Goal: Find contact information: Find contact information

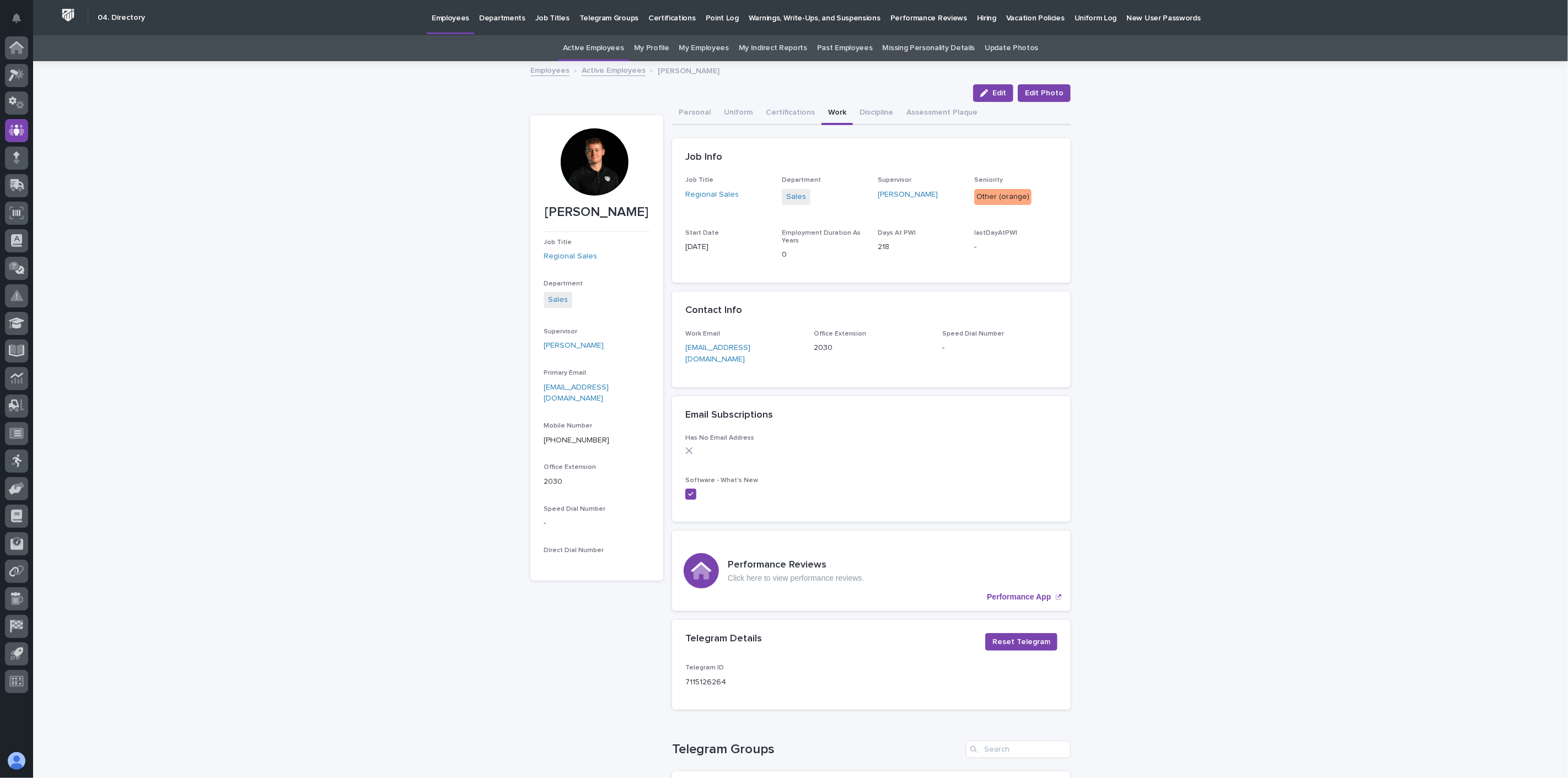
click at [605, 74] on link "Active Employees" at bounding box center [614, 70] width 64 height 13
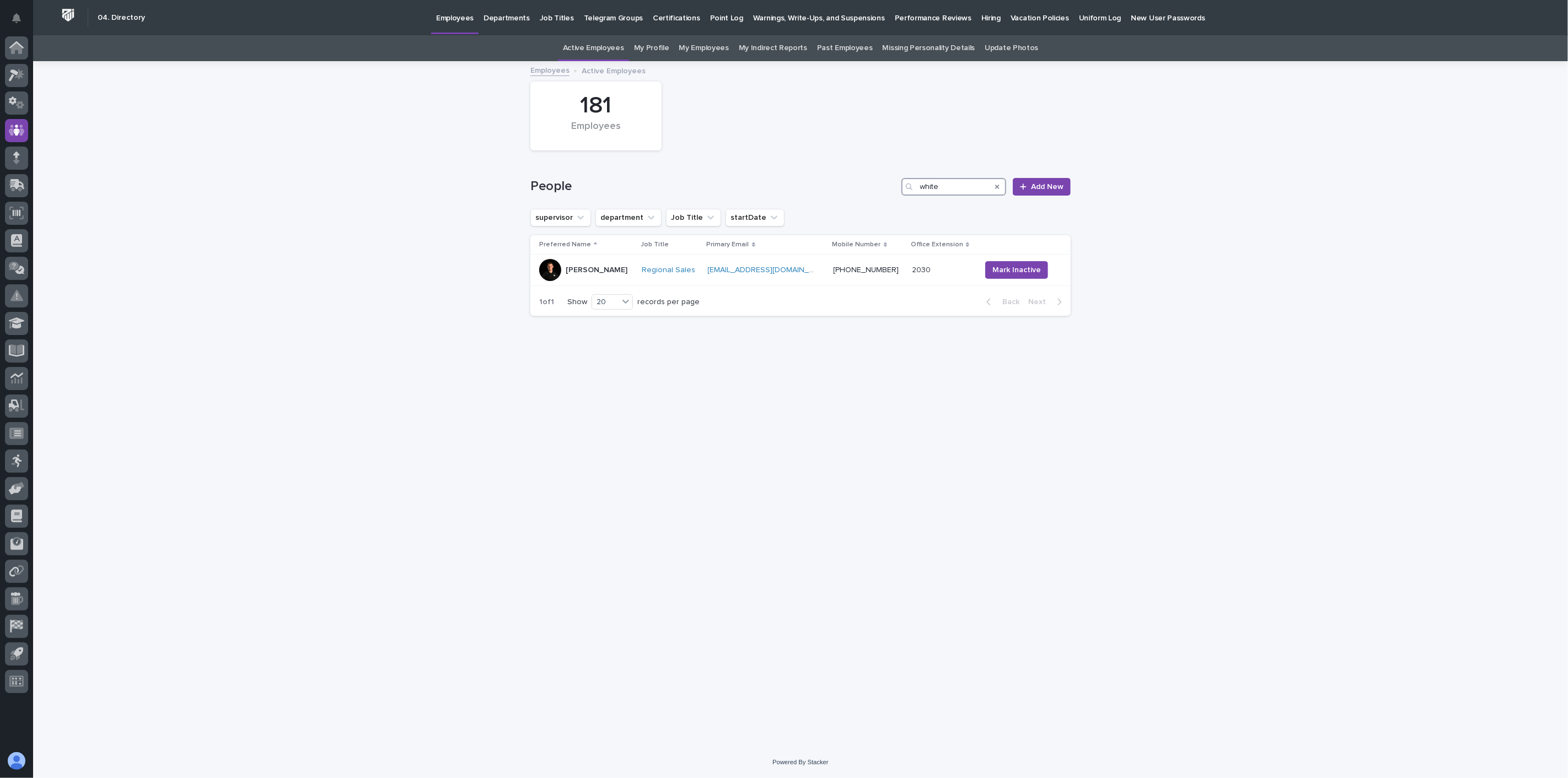
drag, startPoint x: 967, startPoint y: 193, endPoint x: 806, endPoint y: 183, distance: 161.3
click at [806, 183] on div "People white Add New" at bounding box center [801, 186] width 541 height 17
type input "[PERSON_NAME]"
click at [981, 17] on p "Hiring" at bounding box center [991, 11] width 20 height 23
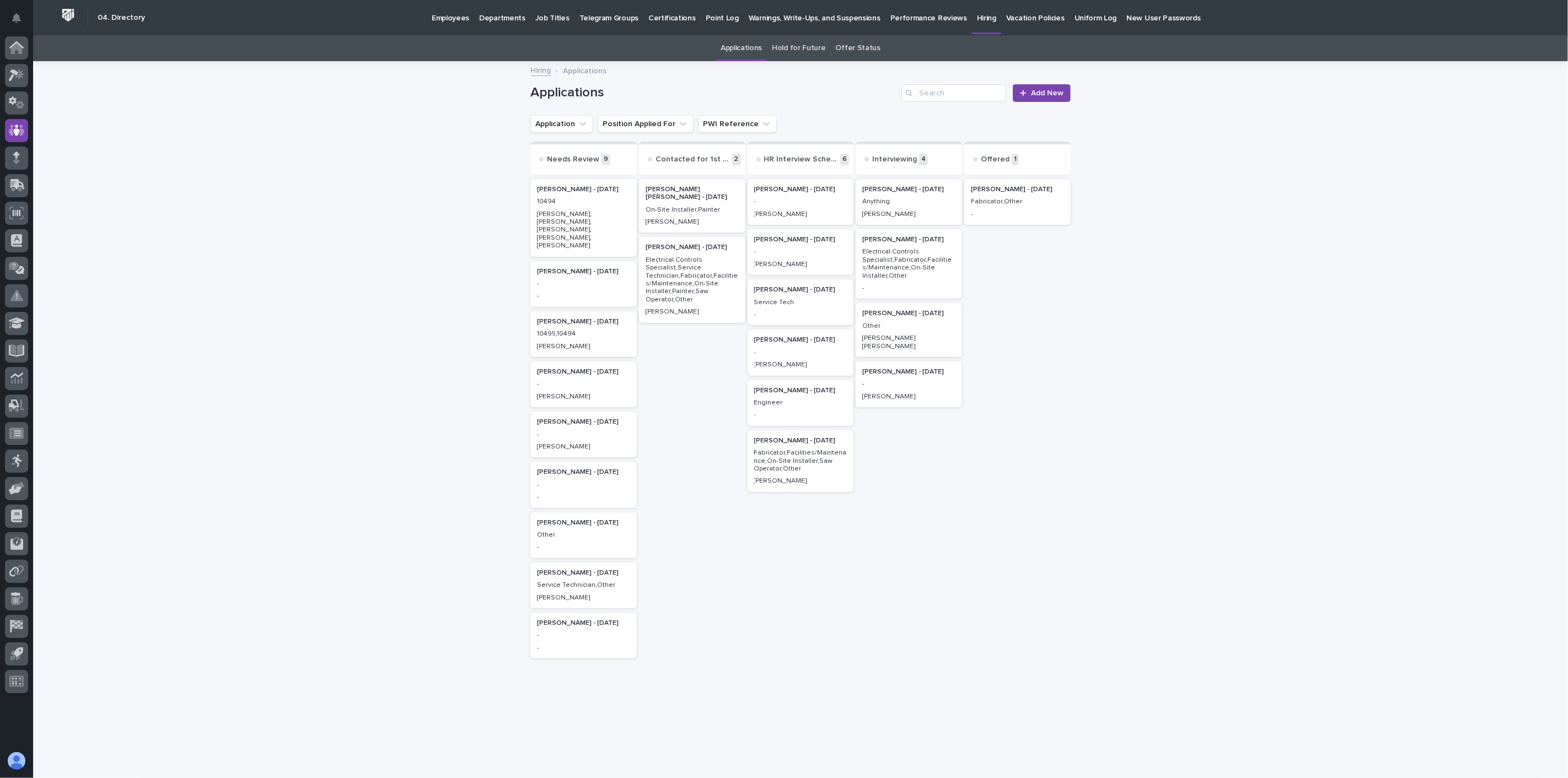
click at [840, 46] on link "Offer Status" at bounding box center [859, 48] width 45 height 26
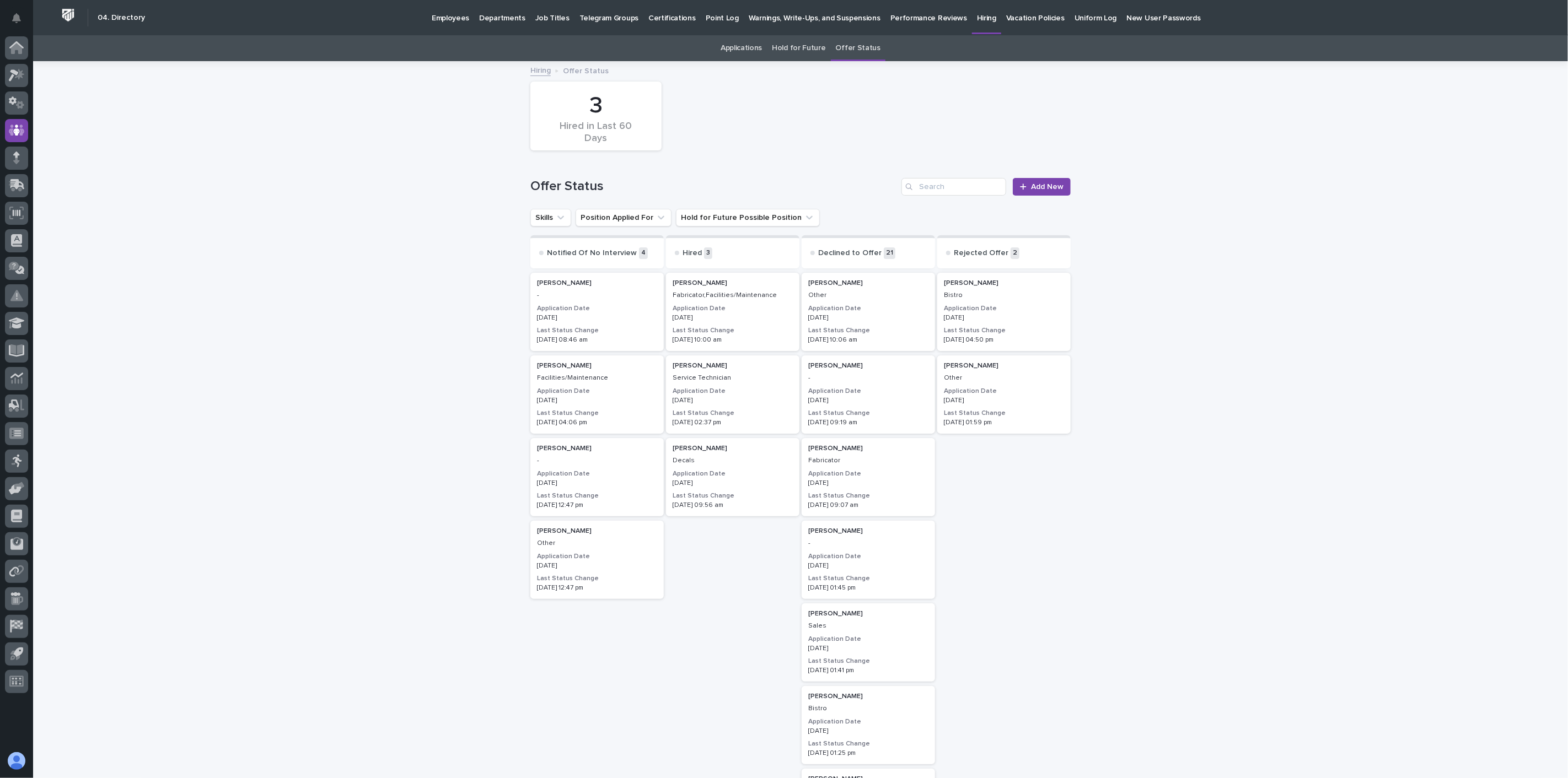
click at [447, 19] on p "Employees" at bounding box center [451, 11] width 38 height 23
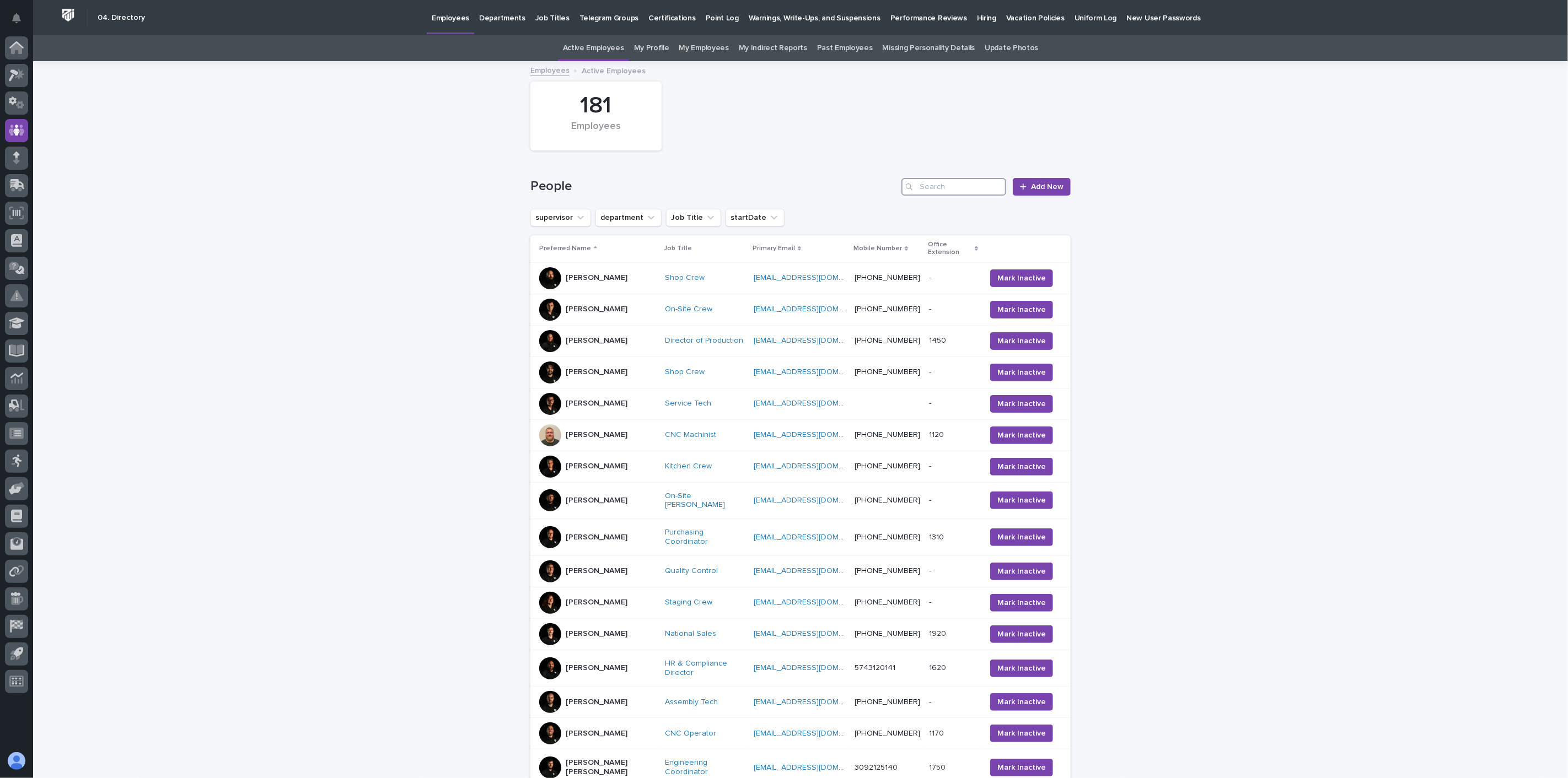
click at [960, 183] on input "Search" at bounding box center [954, 186] width 105 height 17
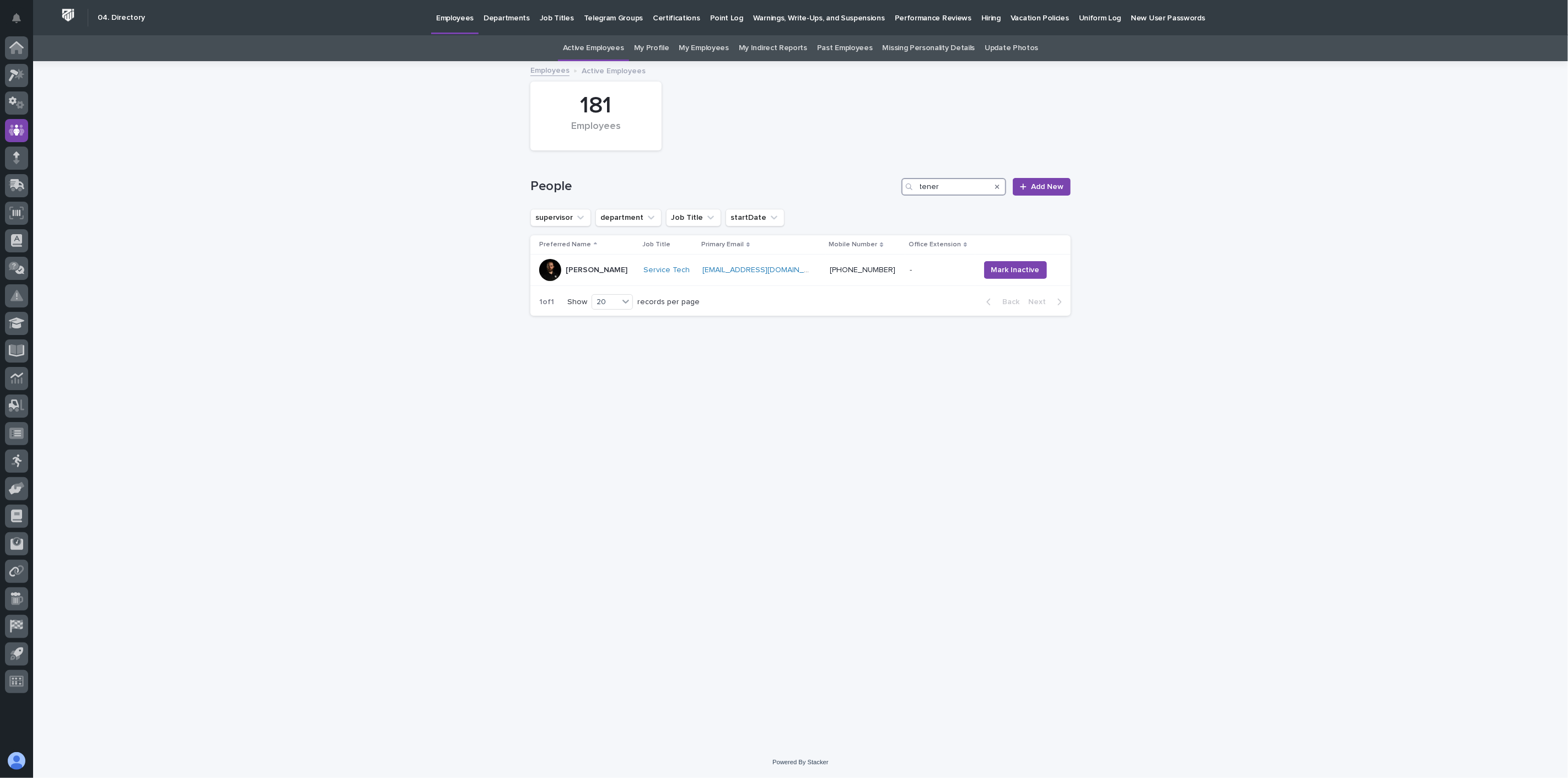
drag, startPoint x: 952, startPoint y: 185, endPoint x: 869, endPoint y: 193, distance: 83.4
click at [869, 193] on div "People tener Add New" at bounding box center [801, 186] width 541 height 17
drag, startPoint x: 942, startPoint y: 191, endPoint x: 886, endPoint y: 186, distance: 56.2
click at [886, 186] on div "People spei Add New" at bounding box center [801, 186] width 541 height 17
type input "lippen"
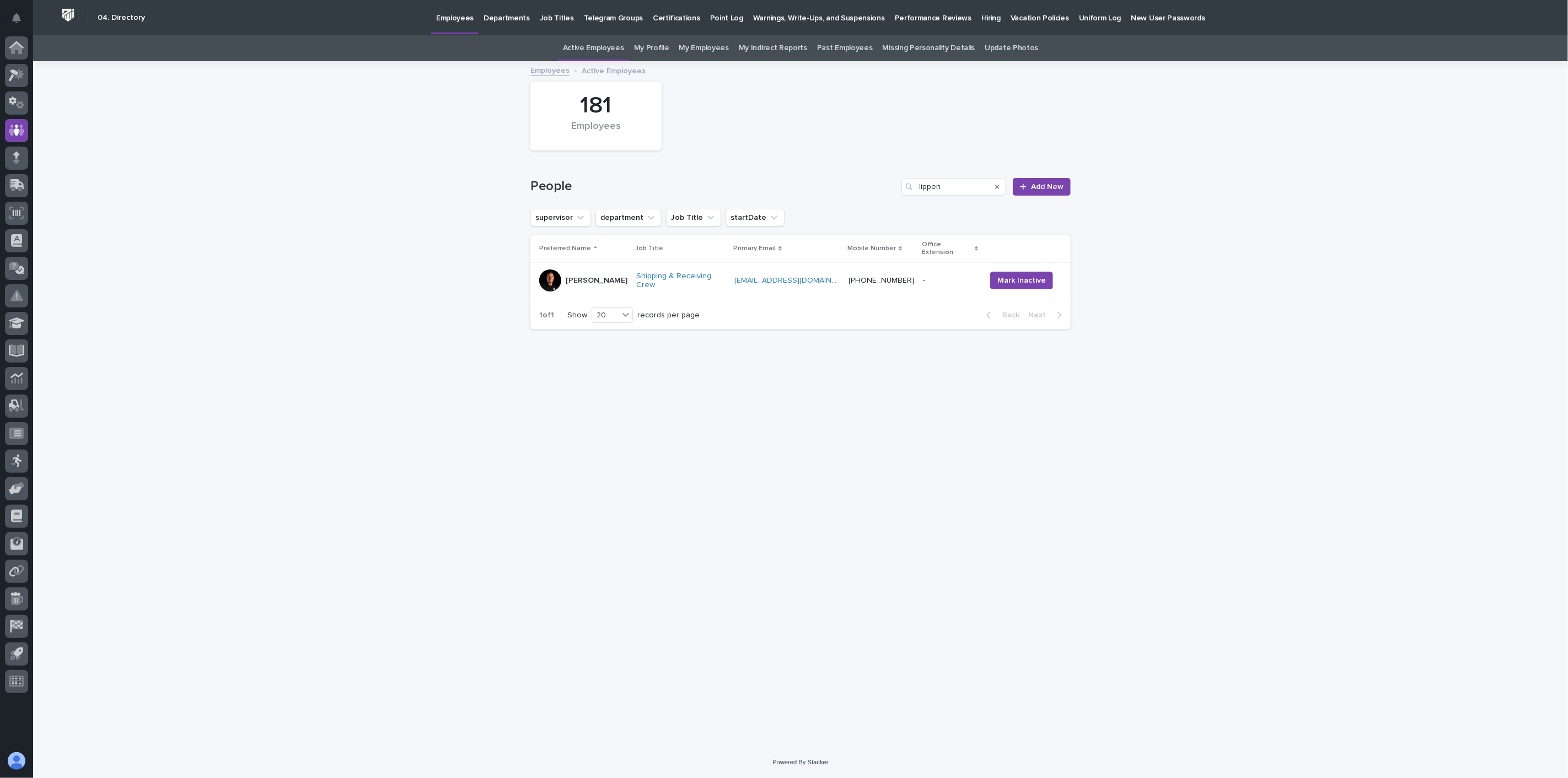
click at [586, 278] on div "[PERSON_NAME]" at bounding box center [596, 281] width 62 height 18
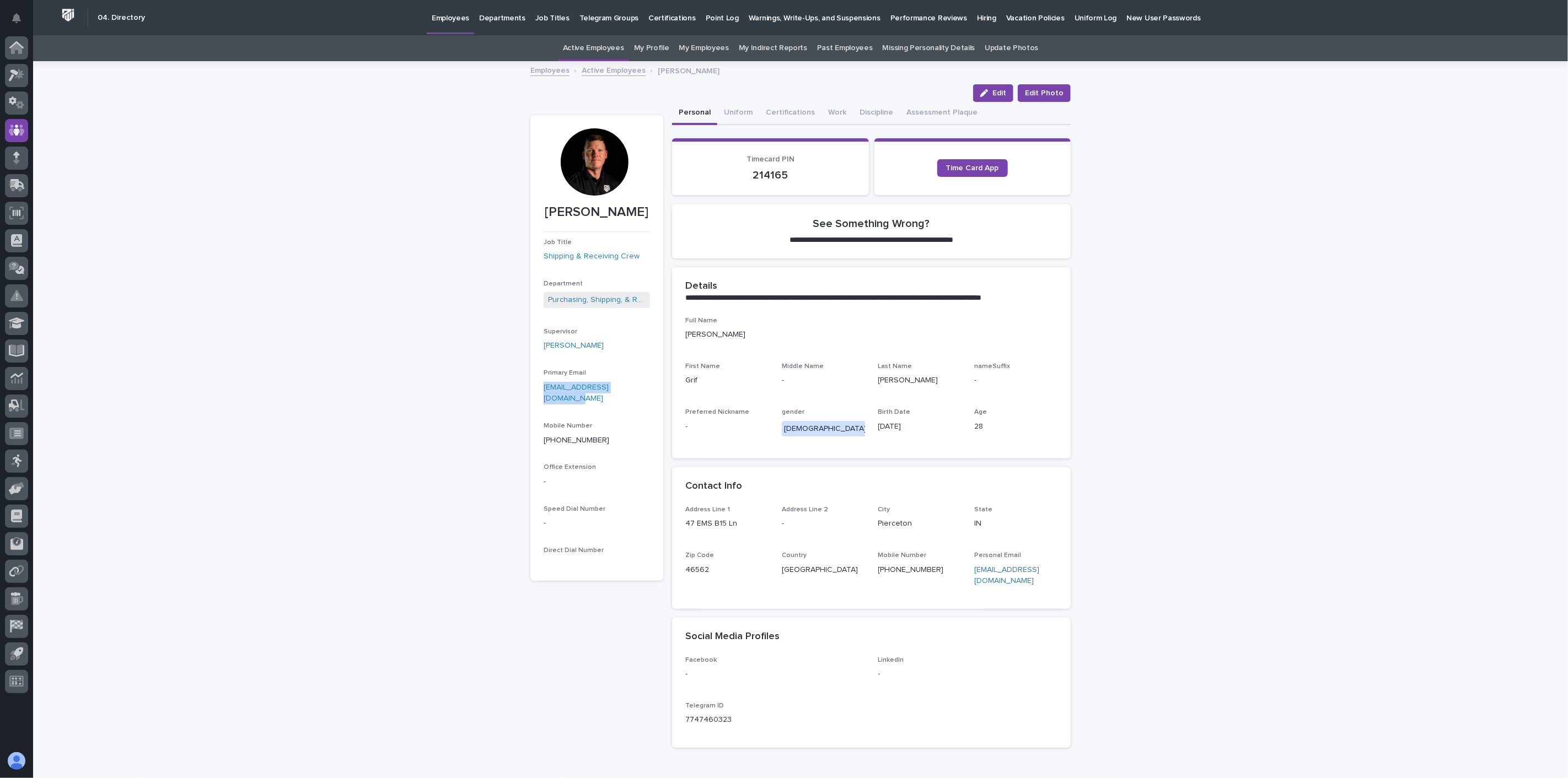
drag, startPoint x: 631, startPoint y: 387, endPoint x: 536, endPoint y: 389, distance: 95.0
click at [536, 389] on section "[PERSON_NAME] Job Title Shipping & Receiving Crew Department Purchasing, Shippi…" at bounding box center [597, 348] width 133 height 466
copy link "[EMAIL_ADDRESS][DOMAIN_NAME]"
click at [167, 239] on div "**********" at bounding box center [800, 436] width 1535 height 749
click at [608, 73] on link "Active Employees" at bounding box center [614, 70] width 64 height 13
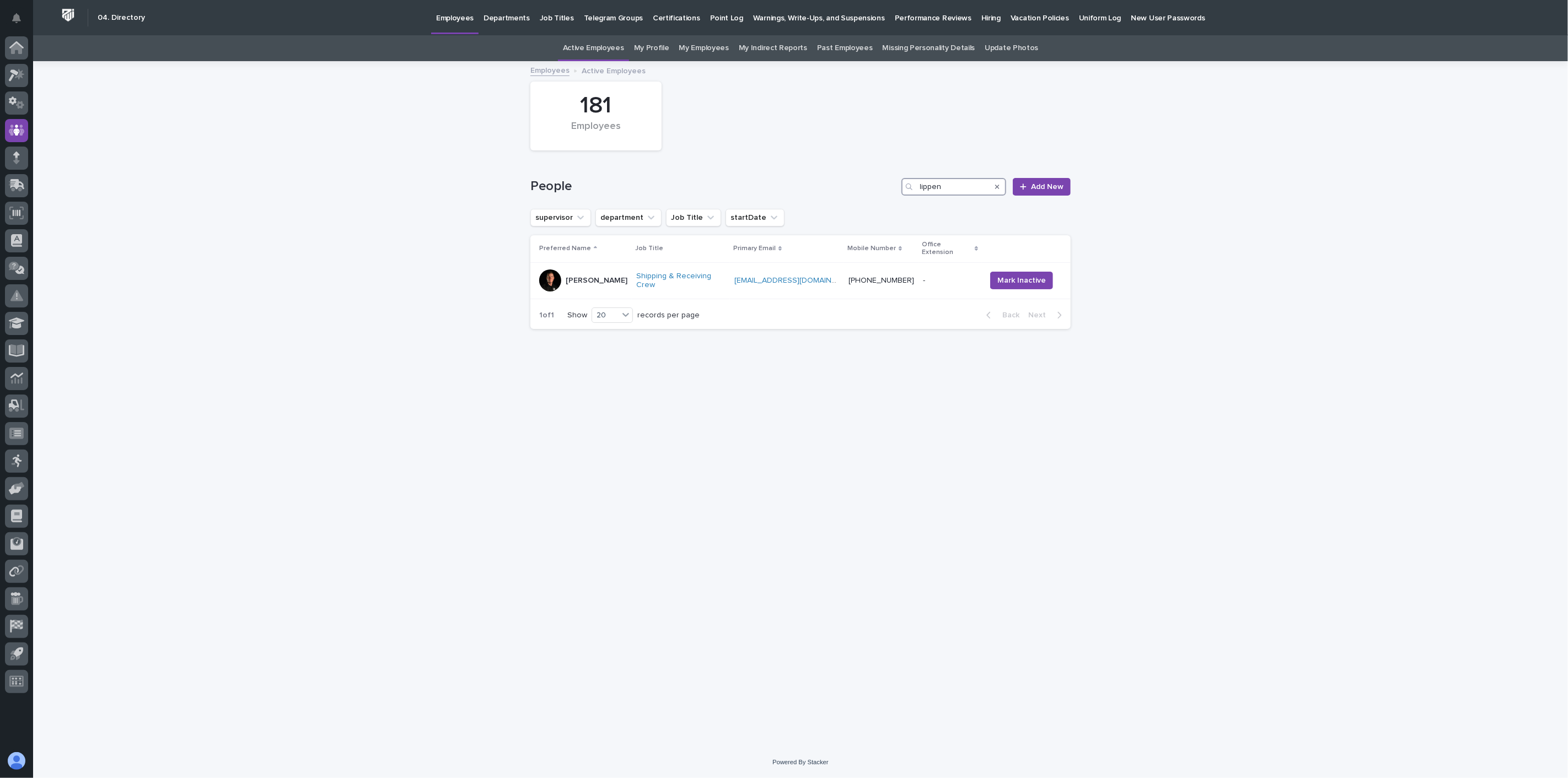
drag, startPoint x: 974, startPoint y: 185, endPoint x: 845, endPoint y: 188, distance: 129.0
click at [845, 188] on div "People lippen Add New" at bounding box center [801, 186] width 541 height 17
type input "HECT"
